Goal: Find specific page/section: Find specific page/section

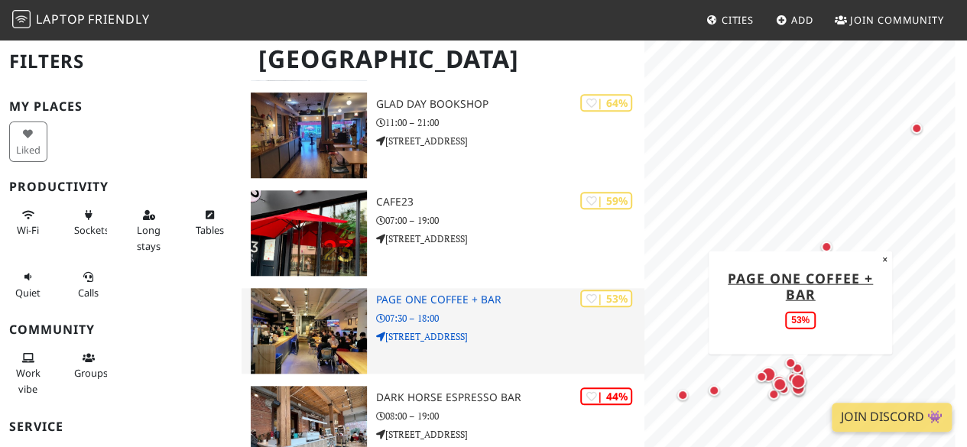
scroll to position [614, 0]
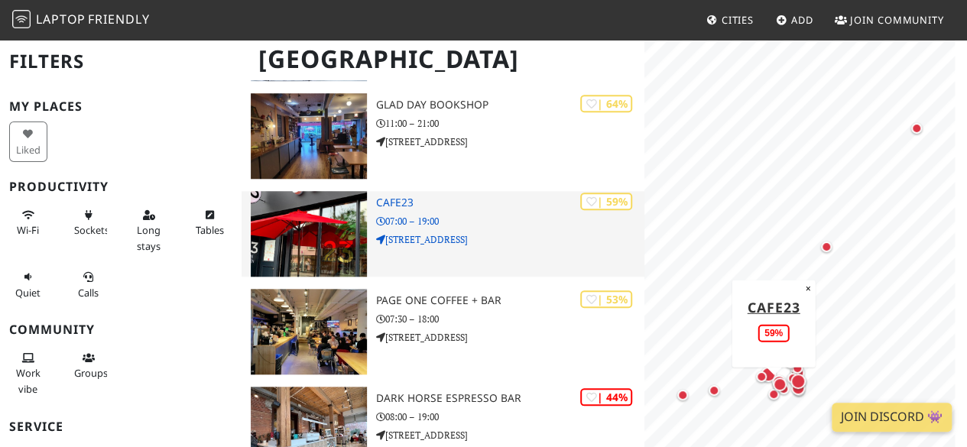
click at [346, 238] on img at bounding box center [309, 234] width 116 height 86
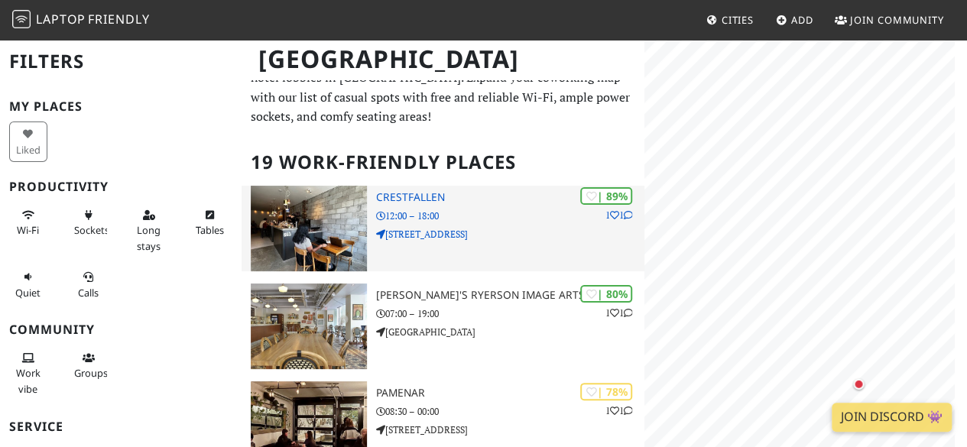
scroll to position [0, 0]
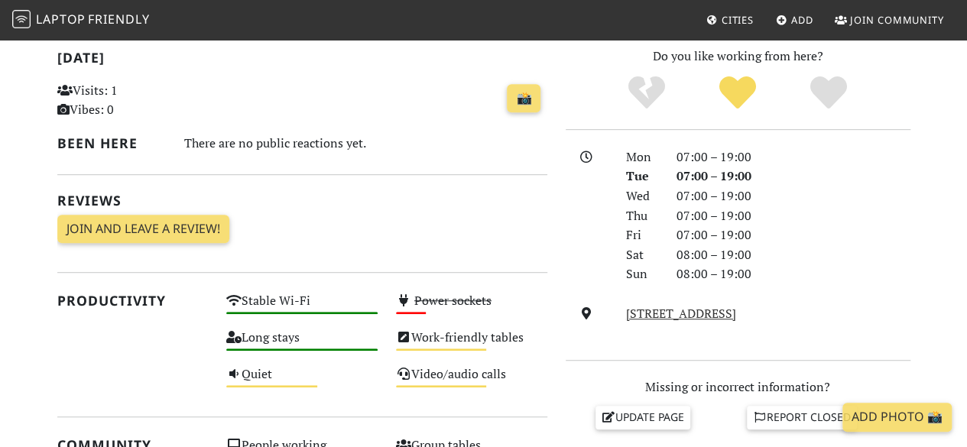
scroll to position [327, 0]
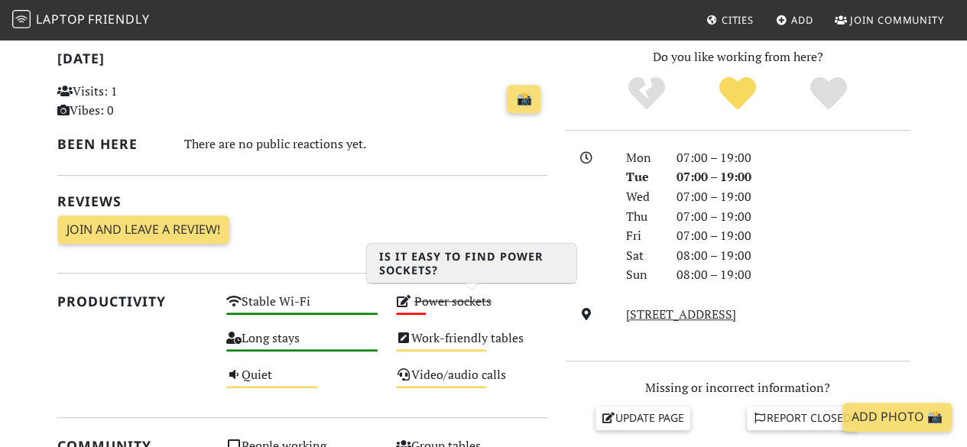
click at [450, 299] on s "Power sockets" at bounding box center [452, 301] width 77 height 17
